Goal: Task Accomplishment & Management: Use online tool/utility

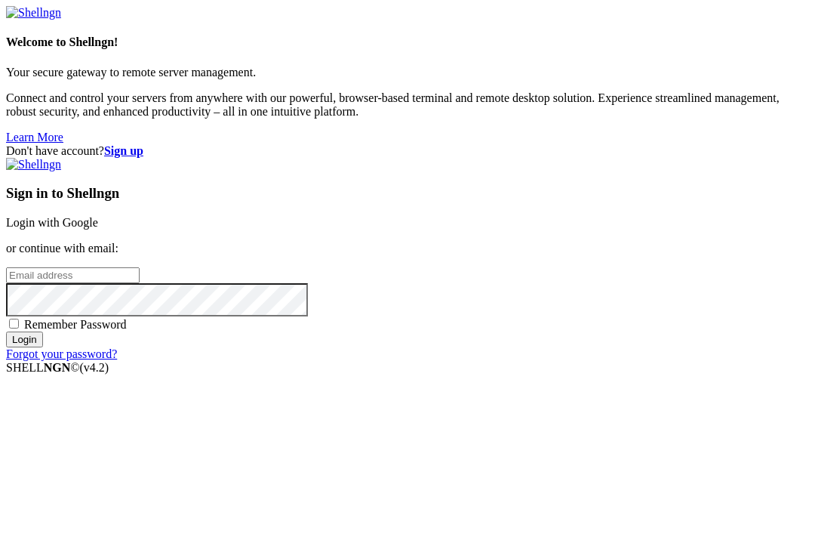
click at [140, 267] on input "email" at bounding box center [73, 275] width 134 height 16
type input "[EMAIL_ADDRESS][DOMAIN_NAME]"
click at [127, 331] on span "Remember Password" at bounding box center [75, 324] width 103 height 13
click at [19, 328] on input "Remember Password" at bounding box center [14, 323] width 10 height 10
checkbox input "true"
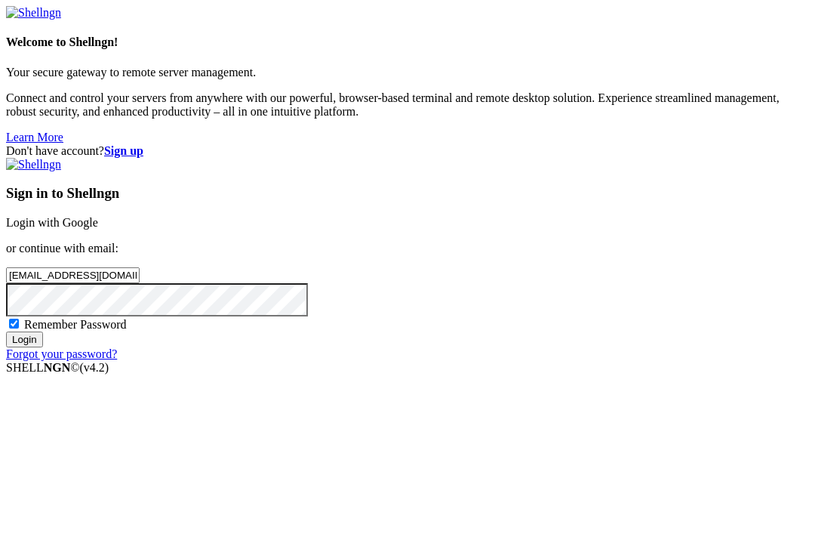
click at [43, 347] on input "Login" at bounding box center [24, 339] width 37 height 16
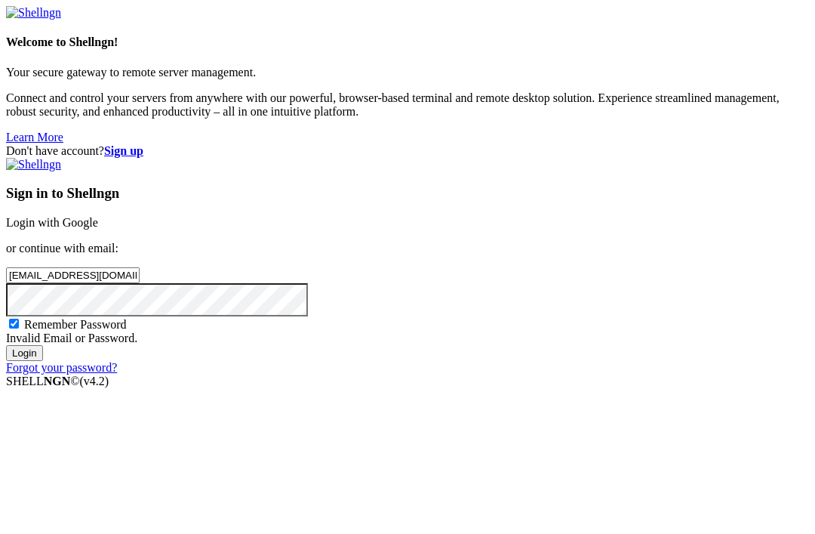
click at [143, 144] on strong "Sign up" at bounding box center [123, 150] width 39 height 13
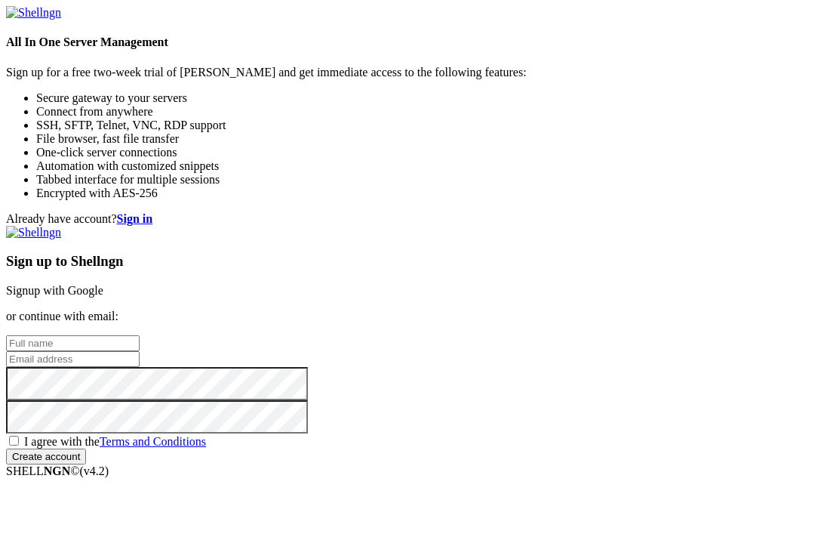
click at [140, 335] on input "text" at bounding box center [73, 343] width 134 height 16
type input "Sath [PERSON_NAME]"
click at [140, 351] on input "email" at bounding box center [73, 359] width 134 height 16
type input "[EMAIL_ADDRESS][DOMAIN_NAME]"
click at [206, 445] on span "I agree with the Terms and Conditions" at bounding box center [115, 441] width 182 height 13
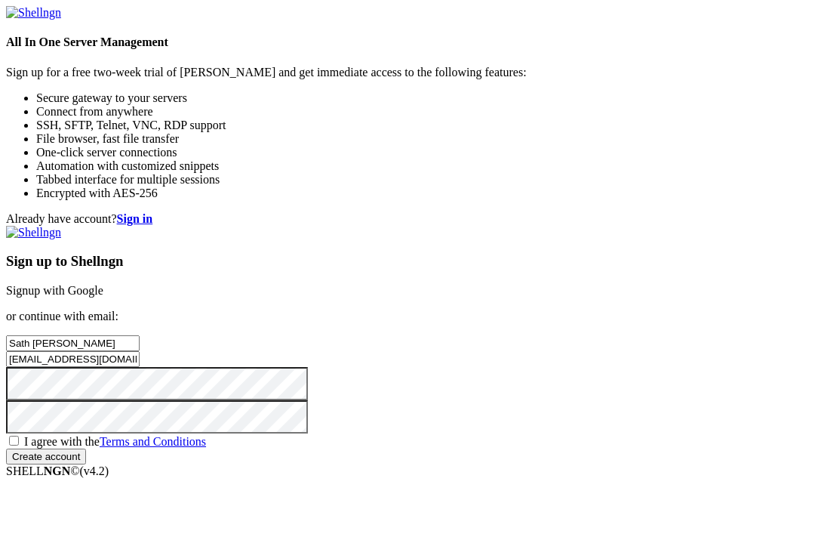
click at [19, 445] on input "I agree with the Terms and Conditions" at bounding box center [14, 440] width 10 height 10
checkbox input "true"
click at [86, 448] on input "Create account" at bounding box center [46, 456] width 80 height 16
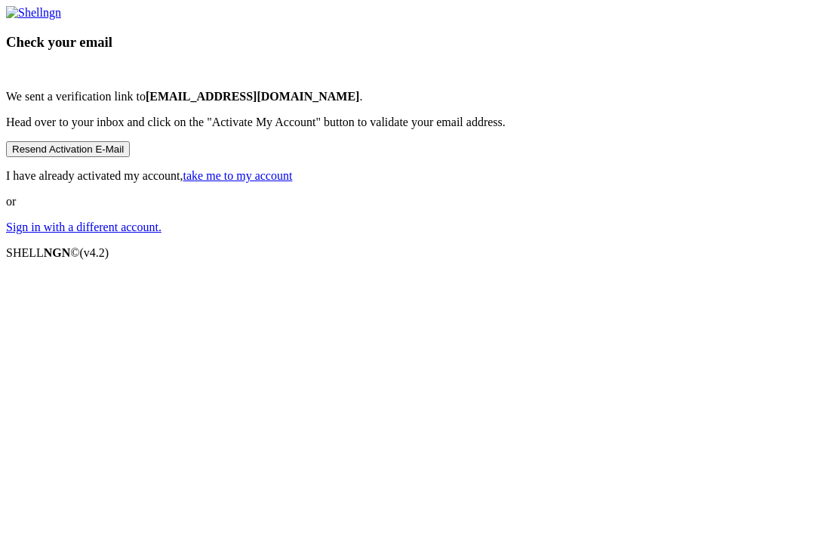
click at [130, 157] on button "Resend Activation E-Mail" at bounding box center [68, 149] width 124 height 16
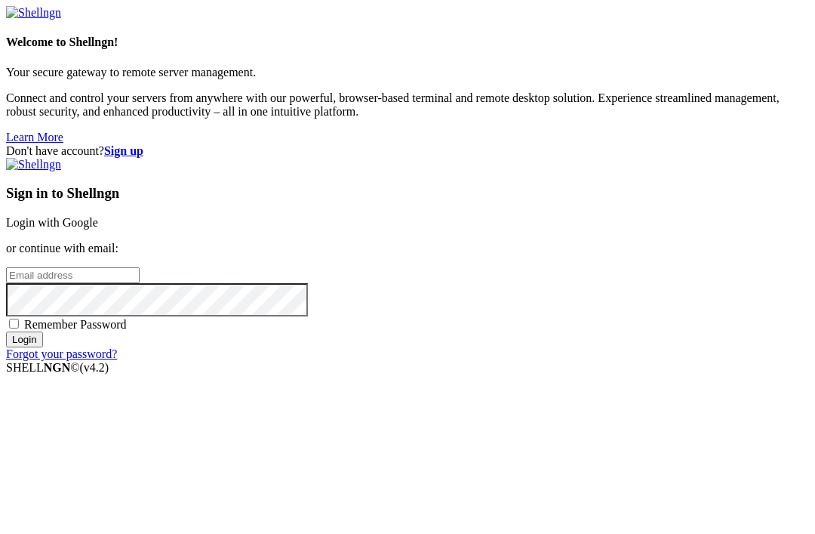
click at [320, 271] on div "Don't have account? Sign up Sign in to Shellngn Login with Google or continue w…" at bounding box center [407, 252] width 803 height 217
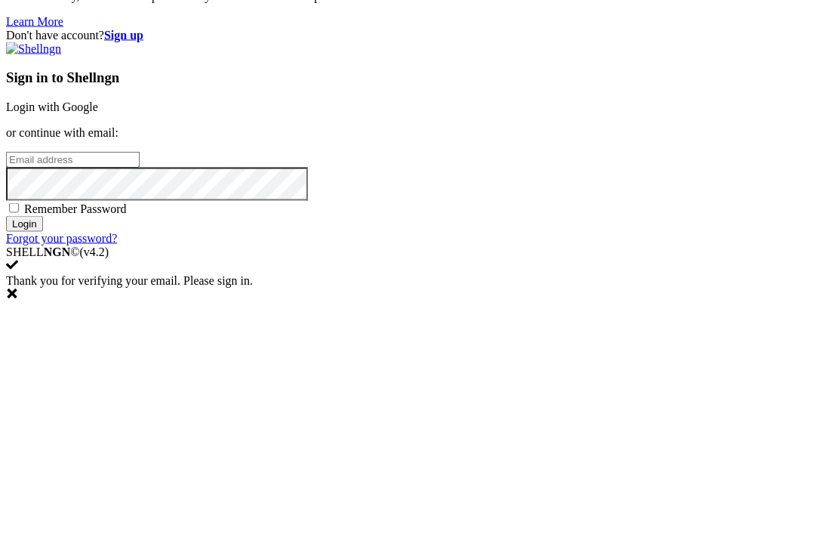
scroll to position [116, 0]
type input "G"
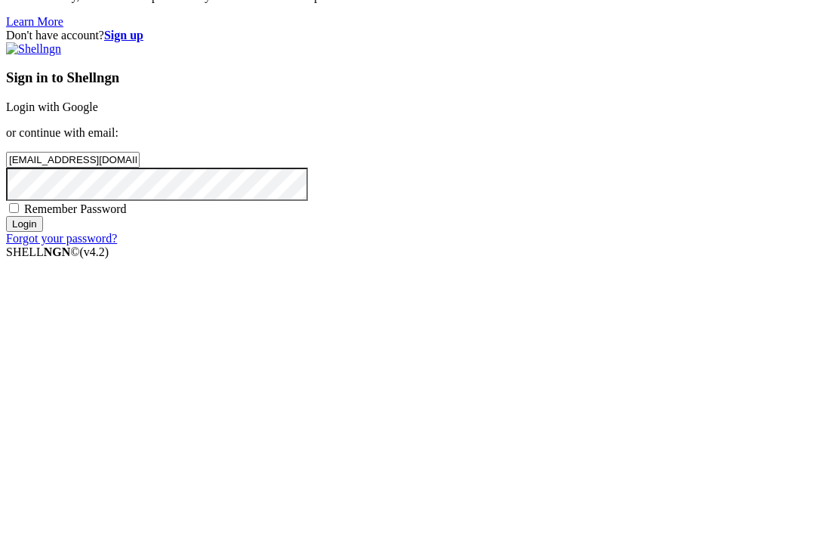
type input "[EMAIL_ADDRESS][DOMAIN_NAME]"
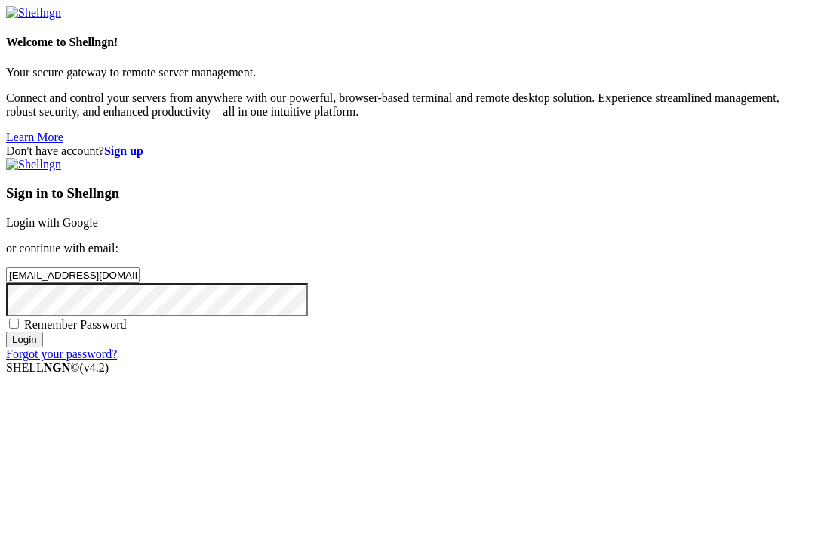
click at [127, 331] on span "Remember Password" at bounding box center [75, 324] width 103 height 13
click at [19, 328] on input "Remember Password" at bounding box center [14, 323] width 10 height 10
checkbox input "true"
click at [43, 347] on input "Login" at bounding box center [24, 339] width 37 height 16
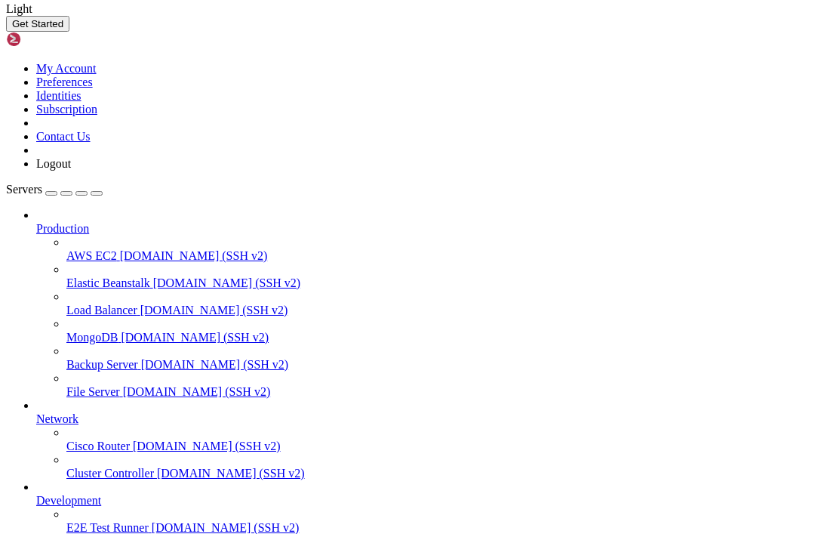
click at [69, 32] on button "Get Started" at bounding box center [37, 24] width 63 height 16
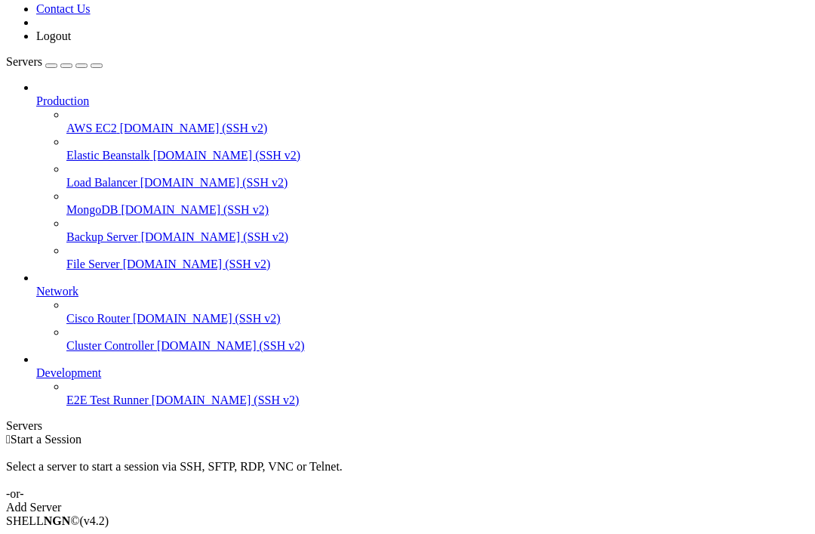
click at [514, 500] on div "Add Server" at bounding box center [407, 507] width 803 height 14
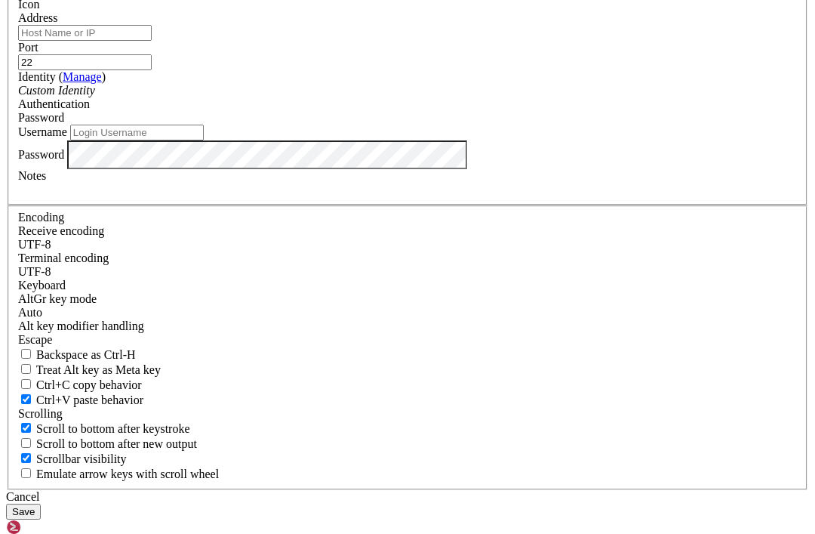
type input "Valhalla"
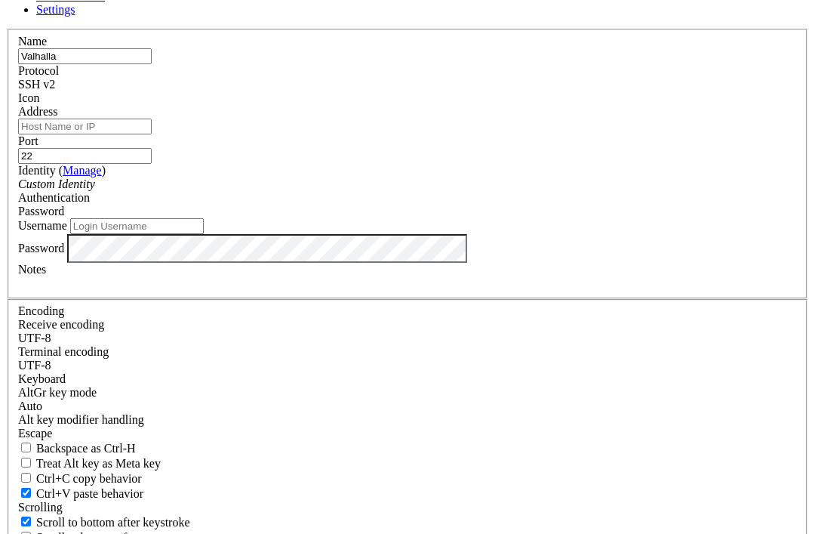
type input "23"
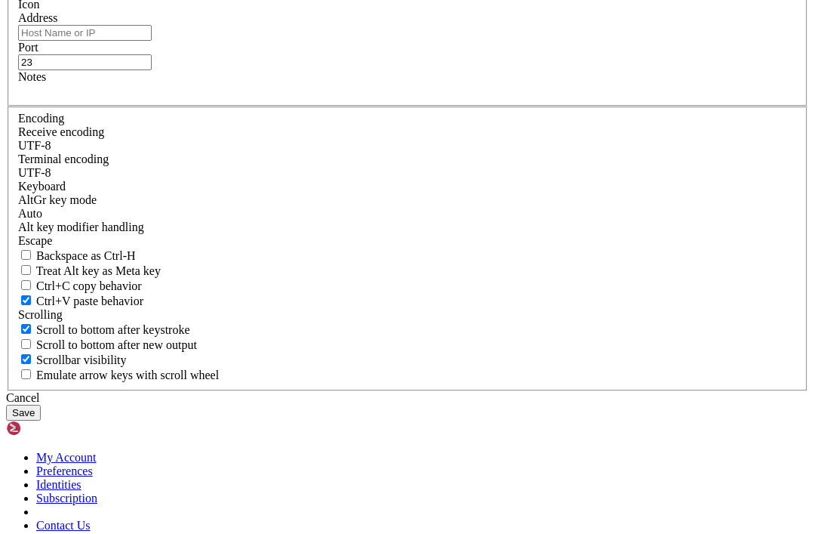
click at [152, 41] on input "Address" at bounding box center [85, 33] width 134 height 16
type input "[DOMAIN_NAME]"
click at [152, 70] on input "23" at bounding box center [85, 62] width 134 height 16
type input "2"
type input "4242"
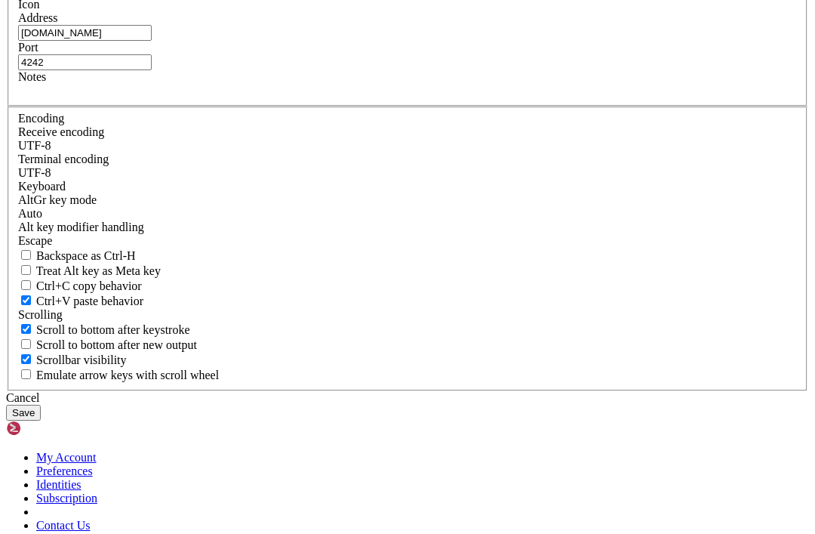
click at [41, 420] on button "Save" at bounding box center [23, 413] width 35 height 16
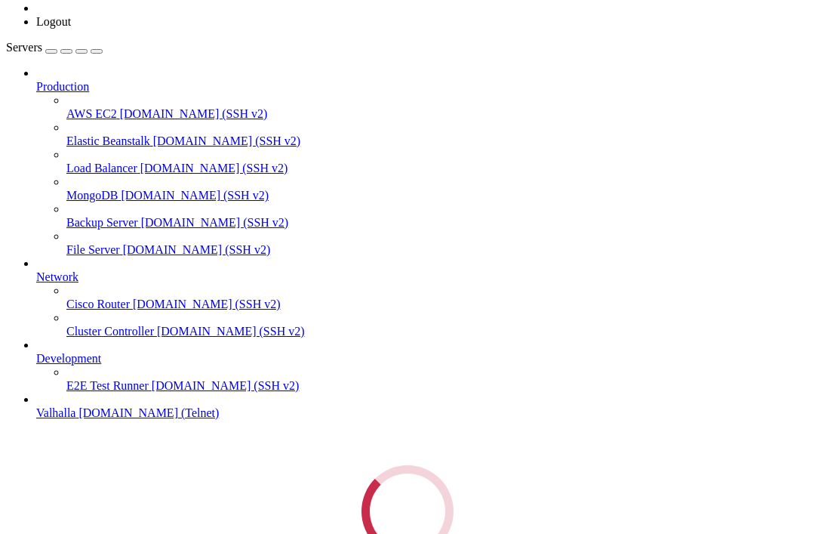
scroll to position [75, 0]
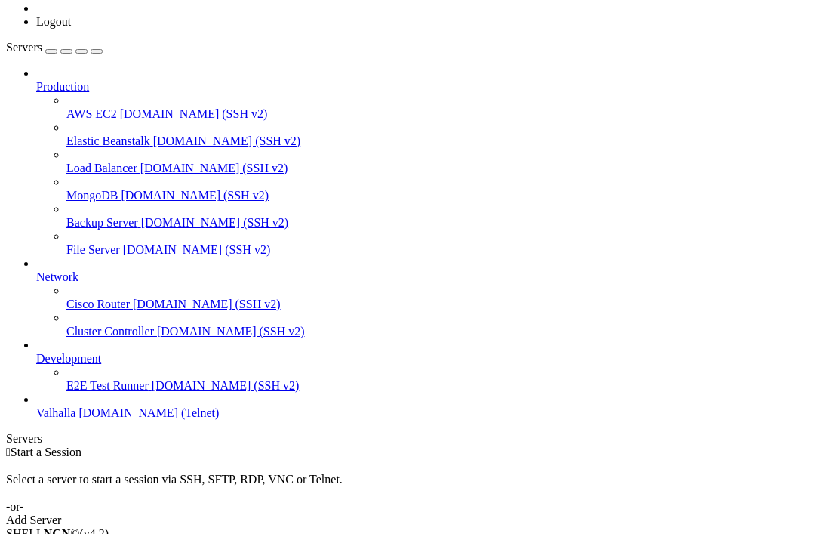
click at [108, 419] on span "[DOMAIN_NAME] (Telnet)" at bounding box center [148, 412] width 140 height 13
click at [66, 419] on span "Valhalla" at bounding box center [55, 412] width 39 height 13
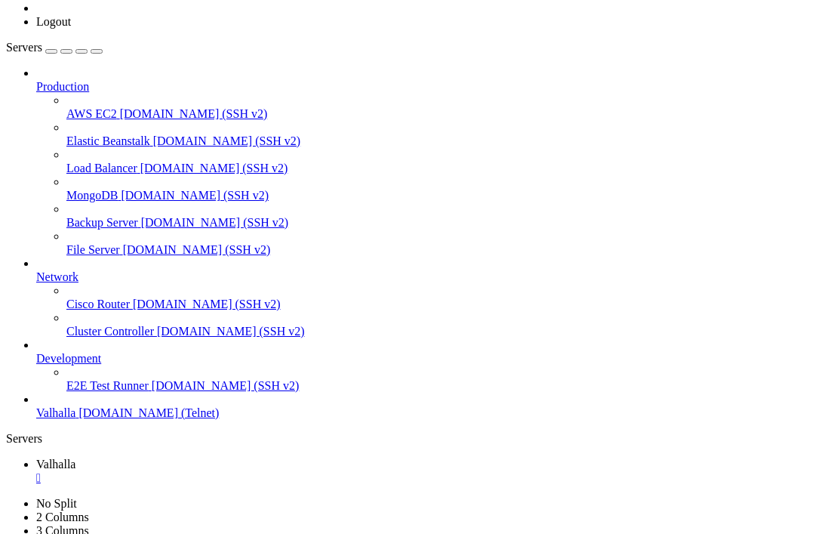
drag, startPoint x: 66, startPoint y: 489, endPoint x: 66, endPoint y: 467, distance: 21.9
click at [66, 419] on span "Valhalla" at bounding box center [55, 412] width 39 height 13
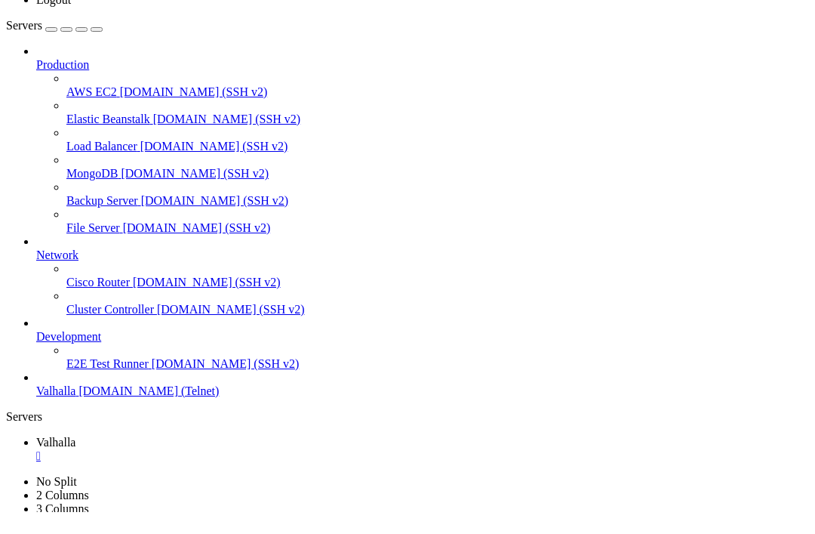
scroll to position [0, 0]
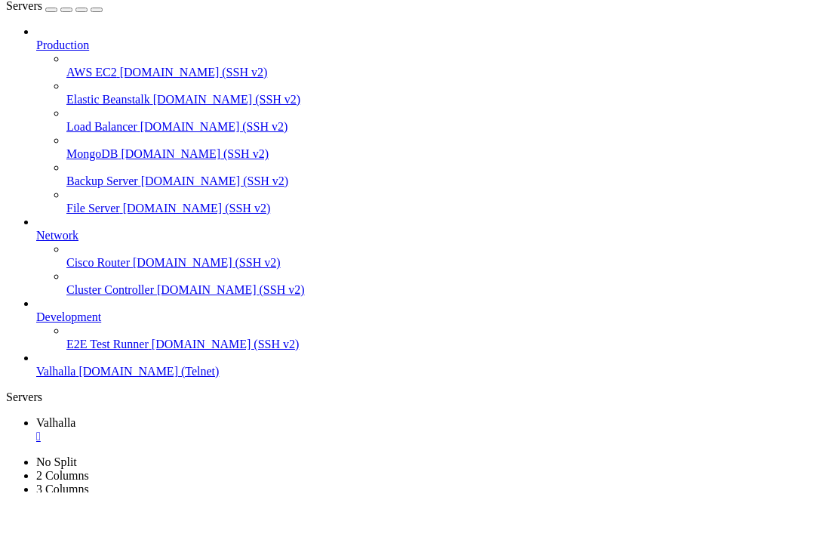
scroll to position [10188, 0]
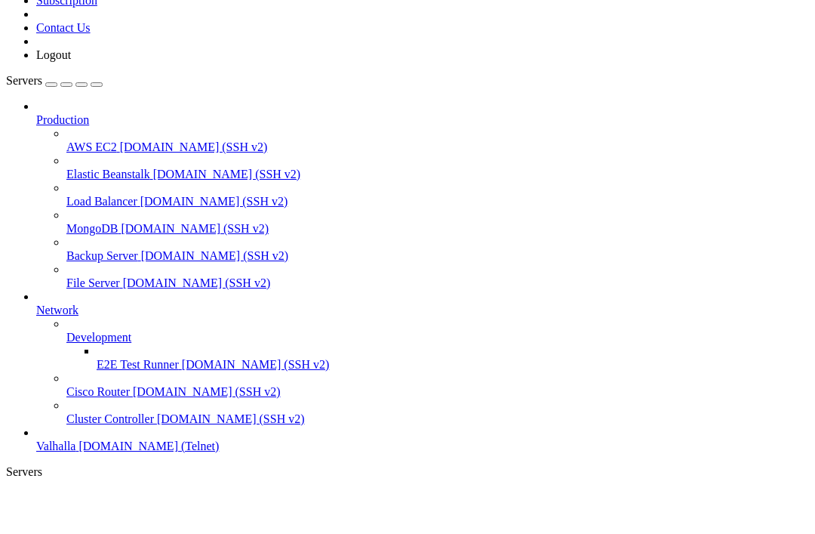
scroll to position [46424, 0]
